Goal: Find specific page/section: Find specific page/section

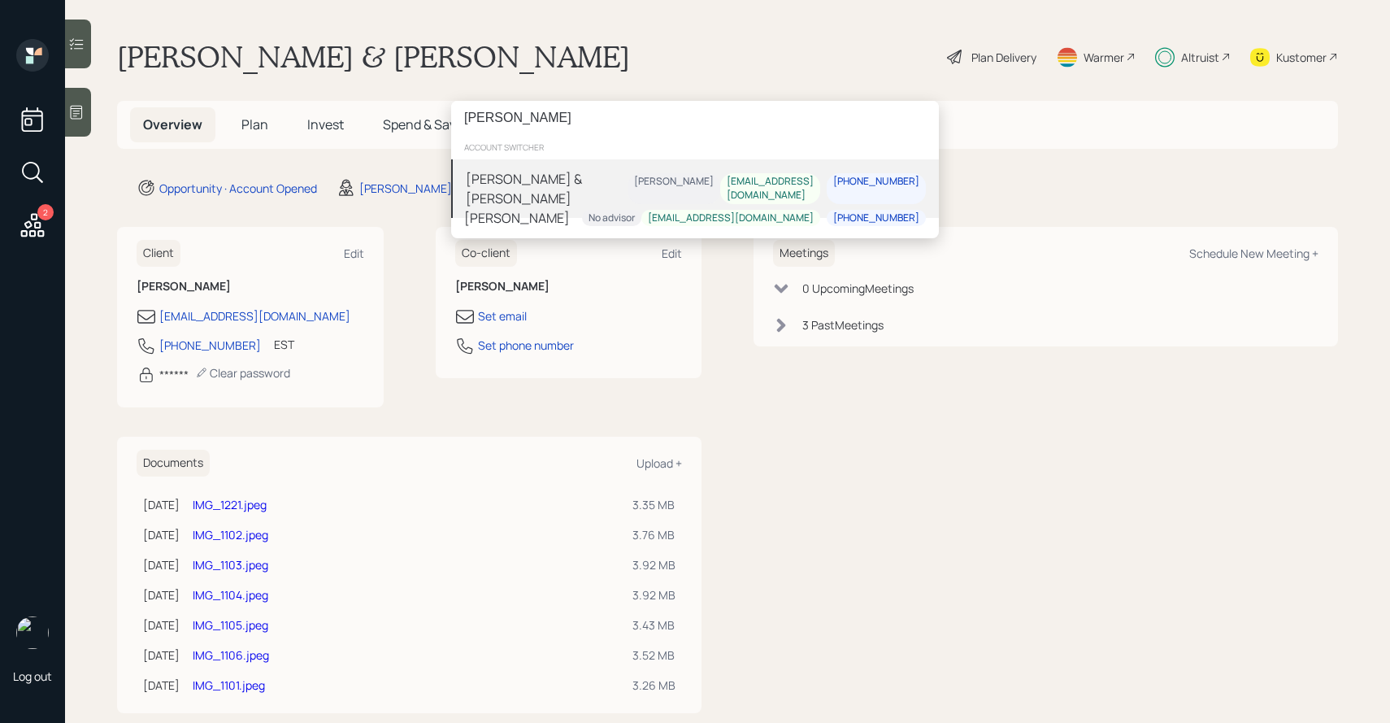
type input "[PERSON_NAME]"
click at [759, 183] on div "mjommen@gmail.com" at bounding box center [770, 190] width 87 height 28
